Goal: Task Accomplishment & Management: Manage account settings

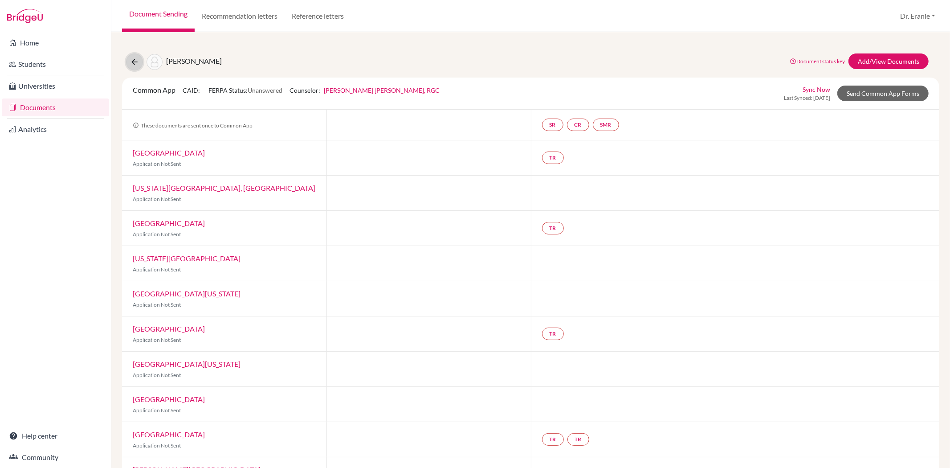
click at [130, 61] on icon at bounding box center [134, 61] width 9 height 9
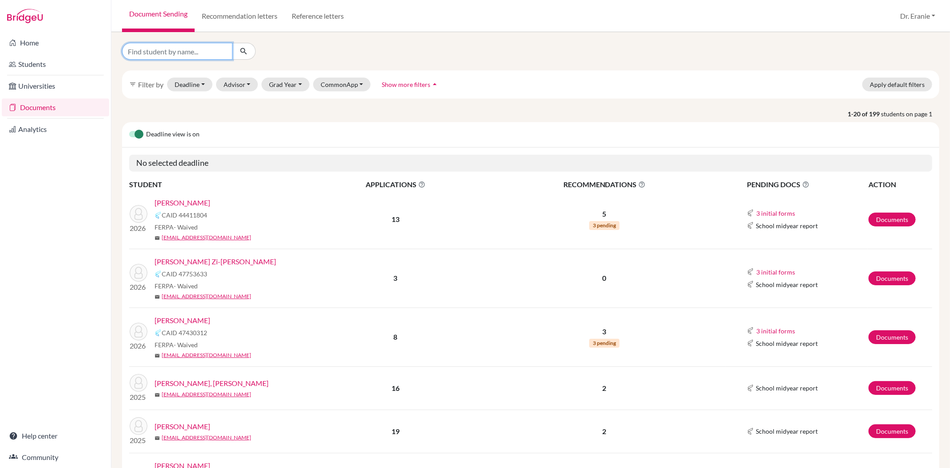
click at [170, 50] on input "Find student by name..." at bounding box center [177, 51] width 111 height 17
type input "[PERSON_NAME]"
click at [237, 54] on button "submit" at bounding box center [244, 51] width 24 height 17
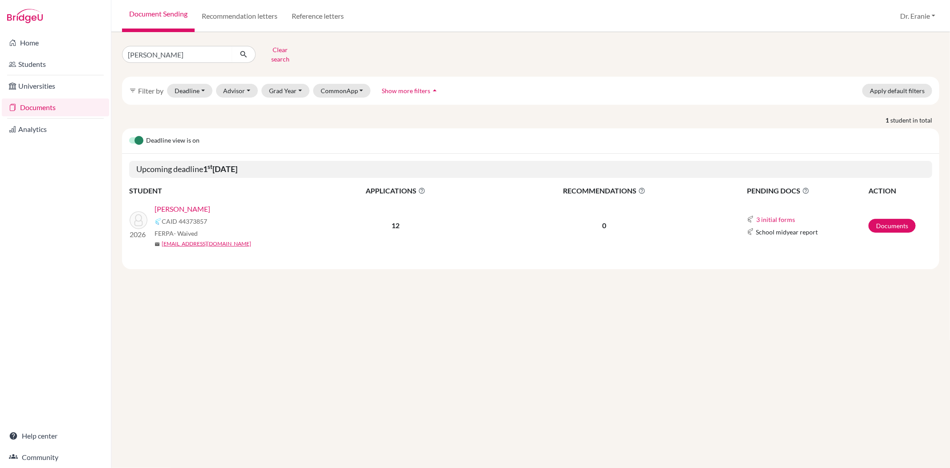
click at [184, 208] on div "Yeh, Brennan CAID 44373857 FERPA - Waived mail 1600023@dishs.tp.edu.tw" at bounding box center [234, 226] width 159 height 44
click at [183, 204] on link "[PERSON_NAME]" at bounding box center [183, 209] width 56 height 11
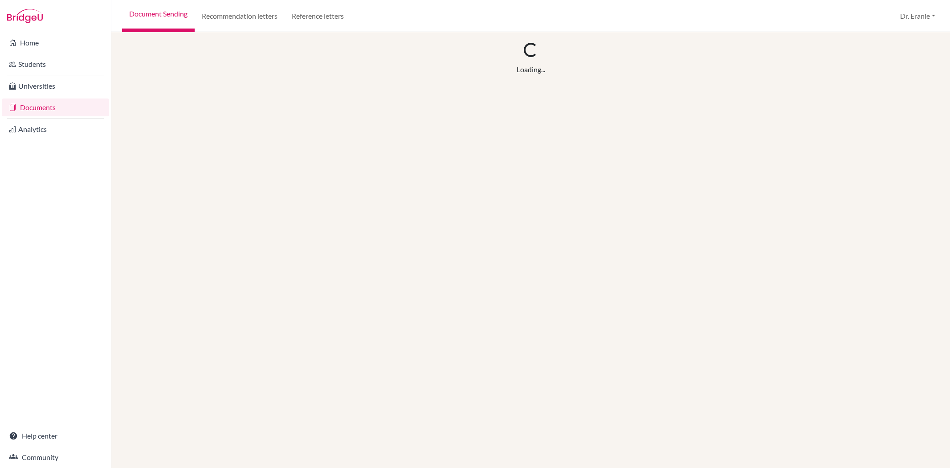
click at [172, 204] on div "Loading... Loading..." at bounding box center [530, 250] width 839 height 436
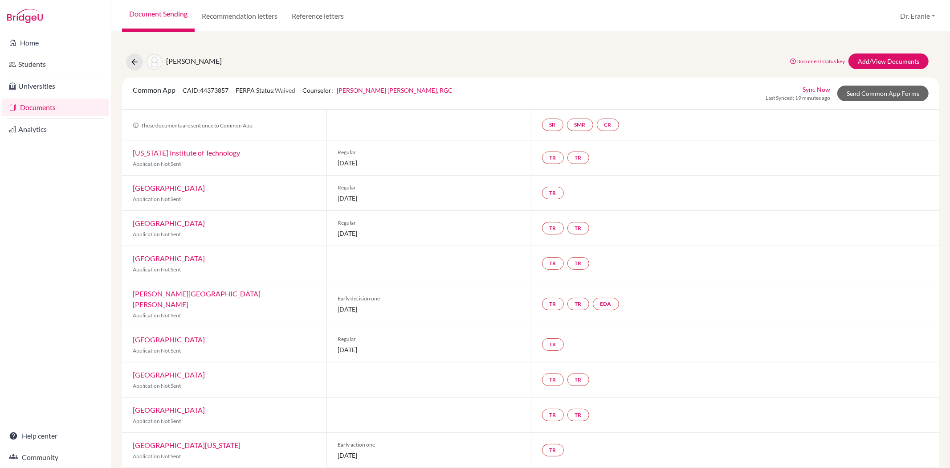
click at [806, 86] on link "Sync Now" at bounding box center [817, 89] width 28 height 9
click at [808, 86] on link "Sync Now" at bounding box center [817, 89] width 28 height 9
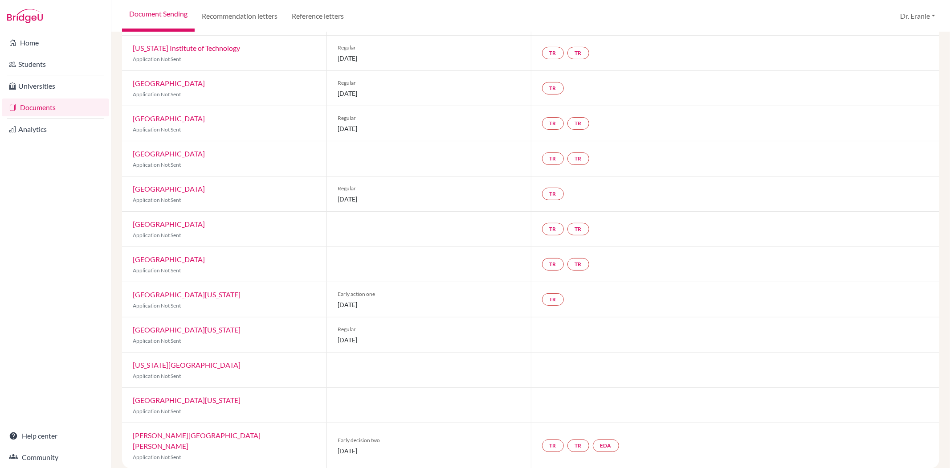
scroll to position [135, 0]
click at [603, 443] on link "EDA" at bounding box center [606, 444] width 26 height 12
click at [604, 409] on link "Early decision agreement" at bounding box center [608, 413] width 70 height 8
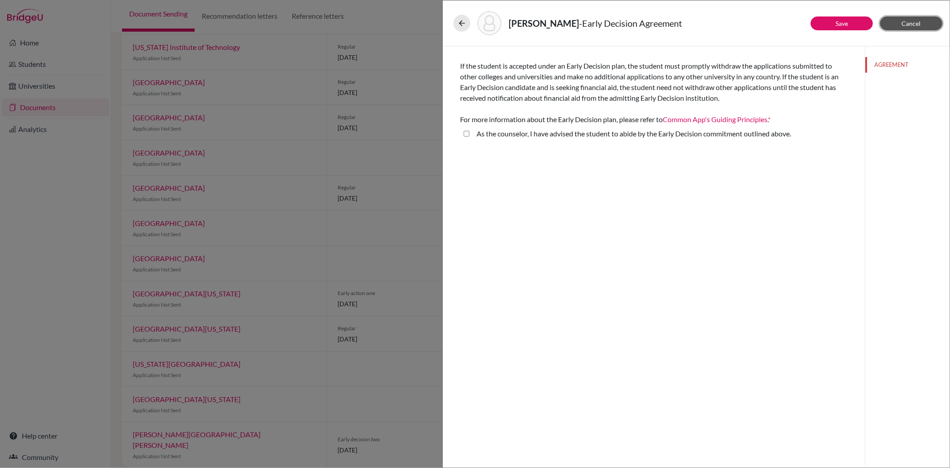
click at [918, 20] on span "Cancel" at bounding box center [911, 24] width 19 height 8
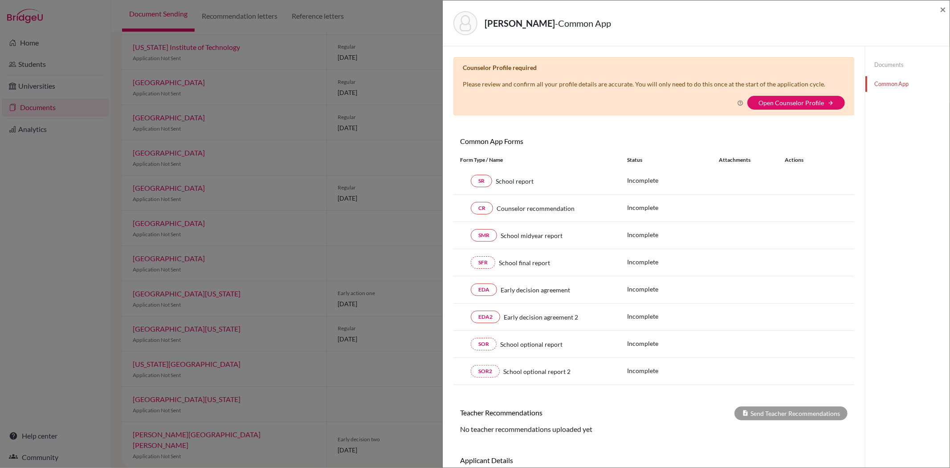
click at [939, 5] on div "Yeh, Brennan - Common App ×" at bounding box center [696, 23] width 500 height 38
click at [946, 5] on span "×" at bounding box center [943, 9] width 6 height 13
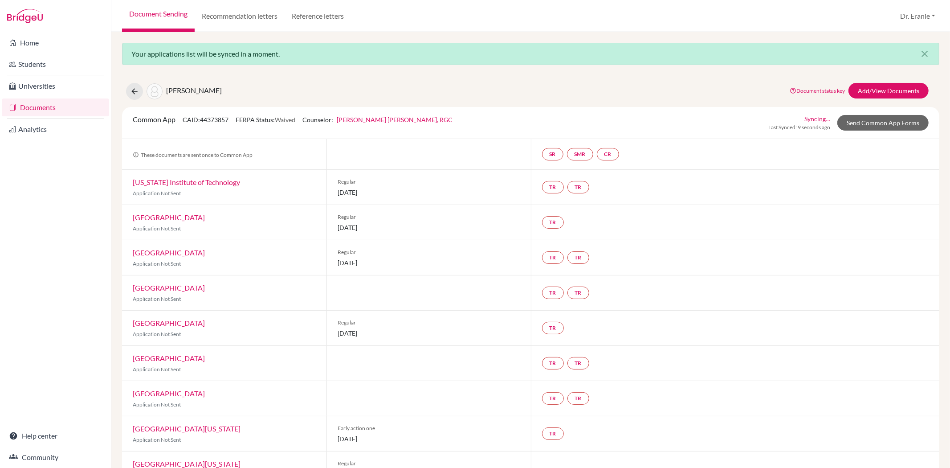
click at [809, 117] on link "Syncing…" at bounding box center [818, 118] width 26 height 9
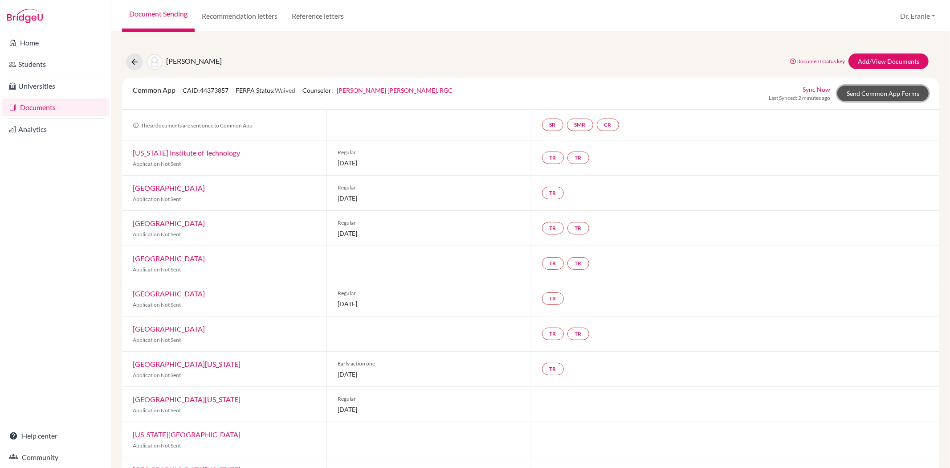
click at [876, 93] on link "Send Common App Forms" at bounding box center [883, 94] width 91 height 16
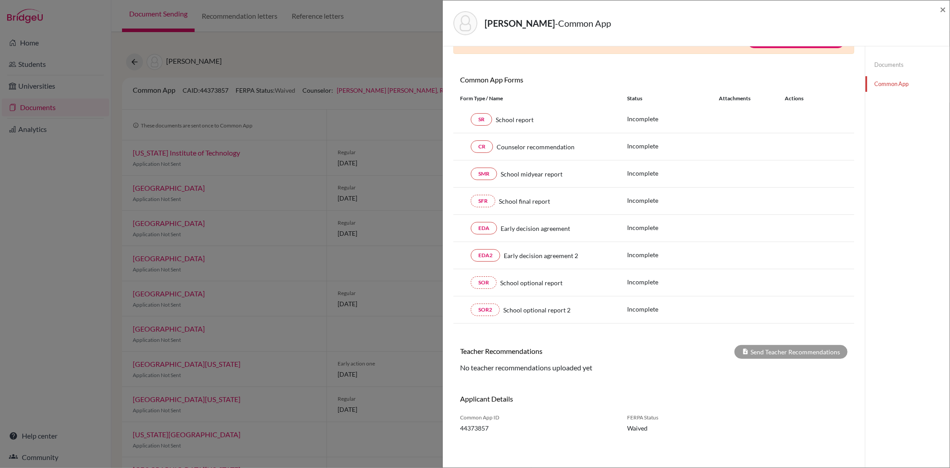
scroll to position [64, 0]
click at [942, 5] on span "×" at bounding box center [943, 9] width 6 height 13
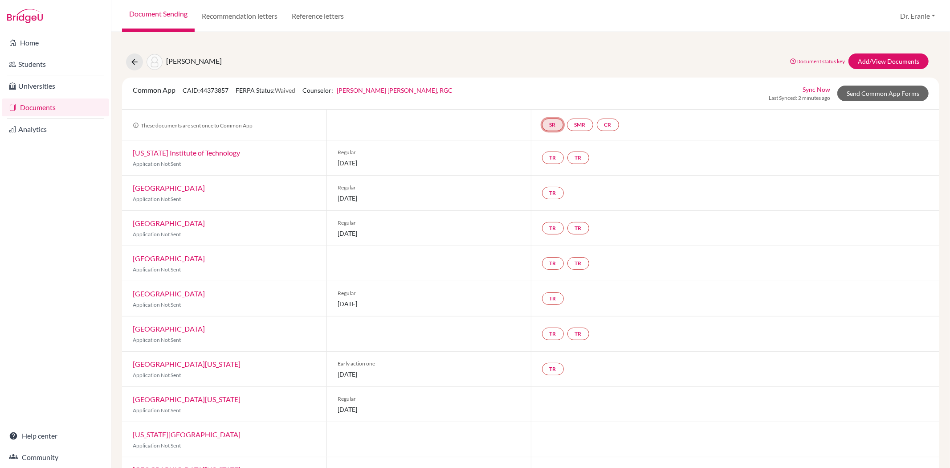
click at [547, 127] on link "SR" at bounding box center [552, 125] width 21 height 12
click at [582, 126] on link "SMR" at bounding box center [580, 125] width 26 height 12
click at [605, 126] on link "CR" at bounding box center [608, 125] width 22 height 12
click at [899, 92] on link "Send Common App Forms" at bounding box center [883, 94] width 91 height 16
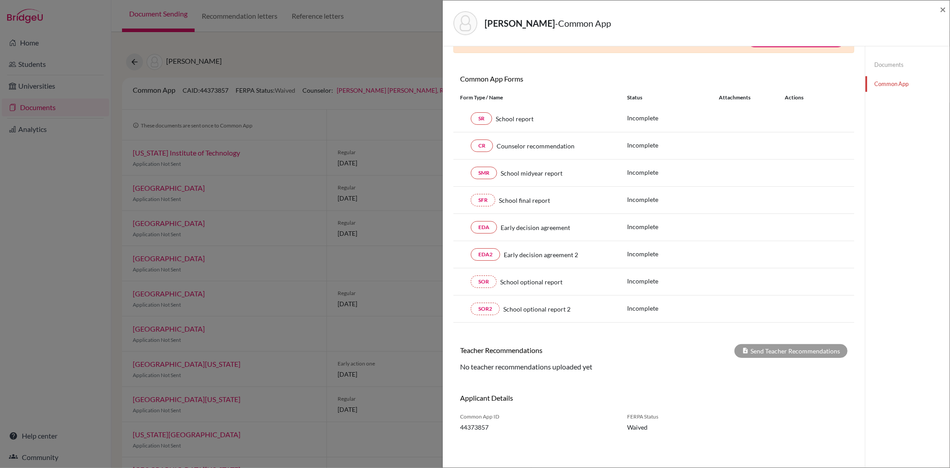
scroll to position [64, 0]
